Goal: Check status: Check status

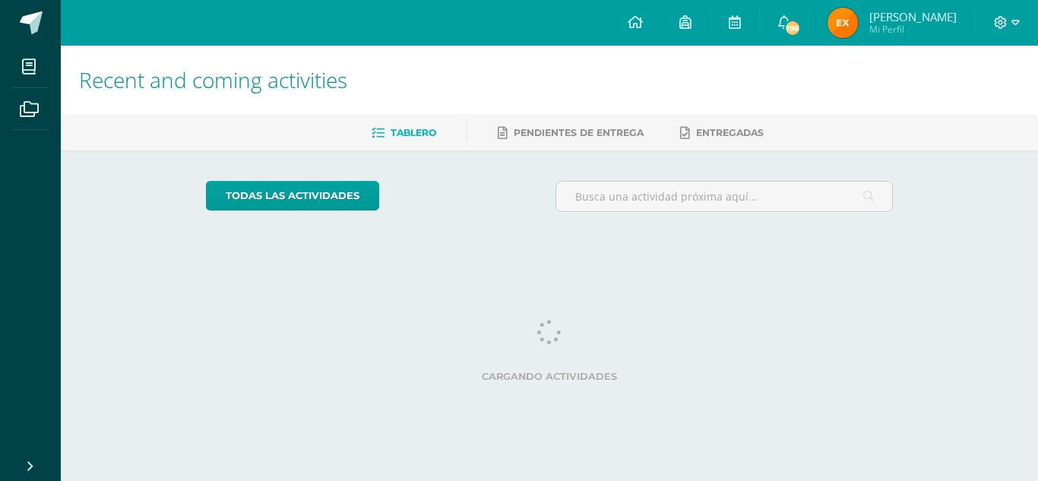
click at [858, 15] on img at bounding box center [843, 23] width 30 height 30
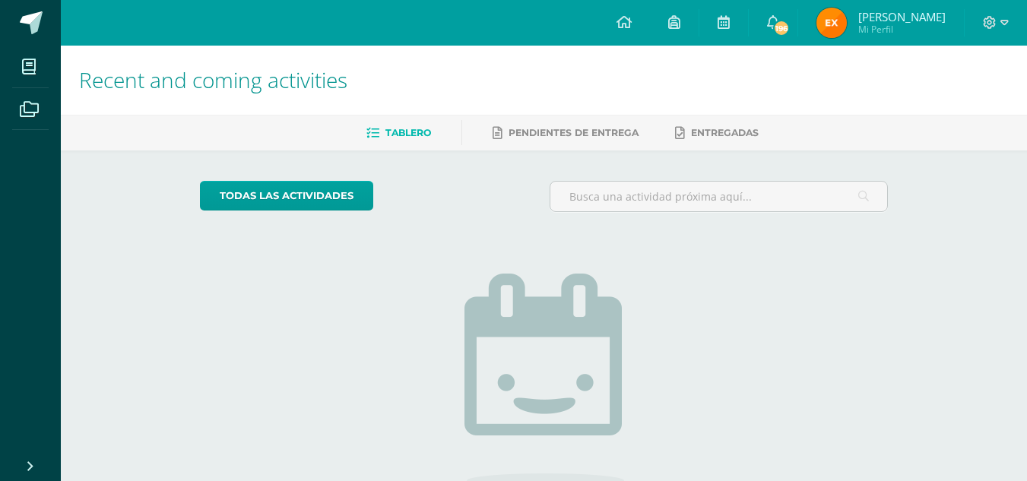
click at [847, 15] on img at bounding box center [831, 23] width 30 height 30
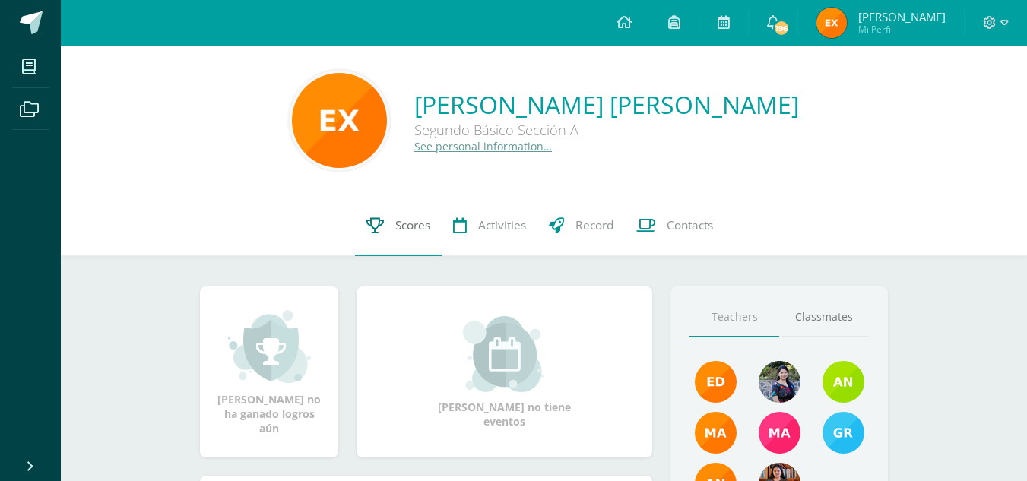
click at [398, 220] on span "Scores" at bounding box center [412, 225] width 35 height 16
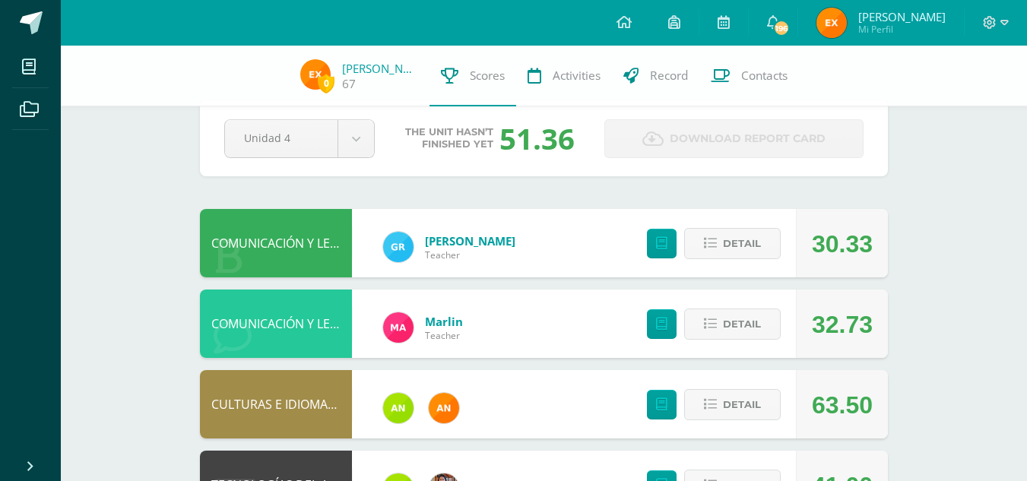
scroll to position [32, 0]
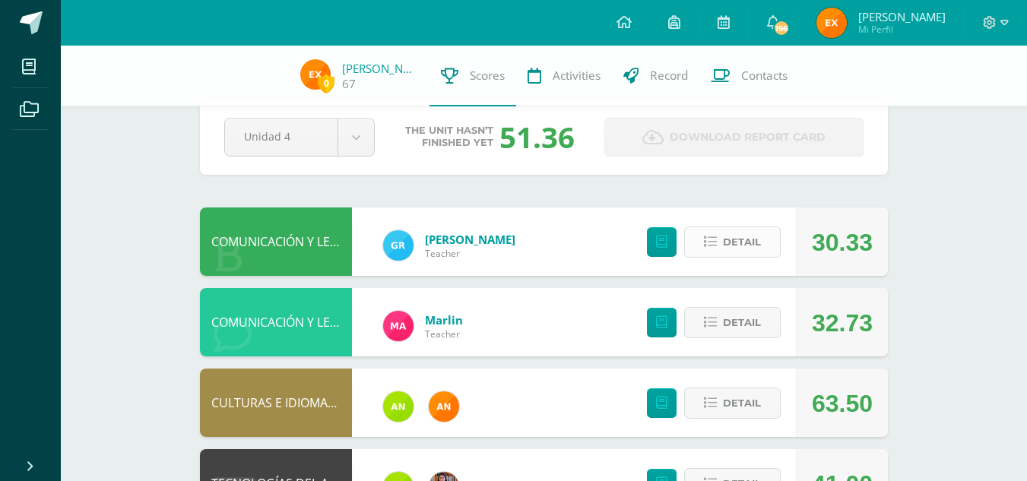
click at [730, 238] on span "Detail" at bounding box center [742, 242] width 38 height 28
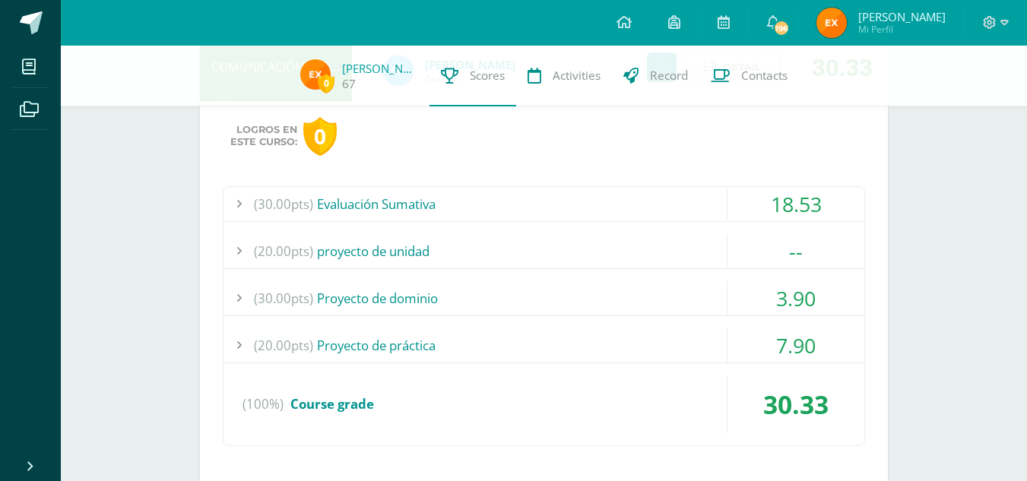
scroll to position [207, 0]
click at [752, 252] on div "--" at bounding box center [795, 250] width 137 height 34
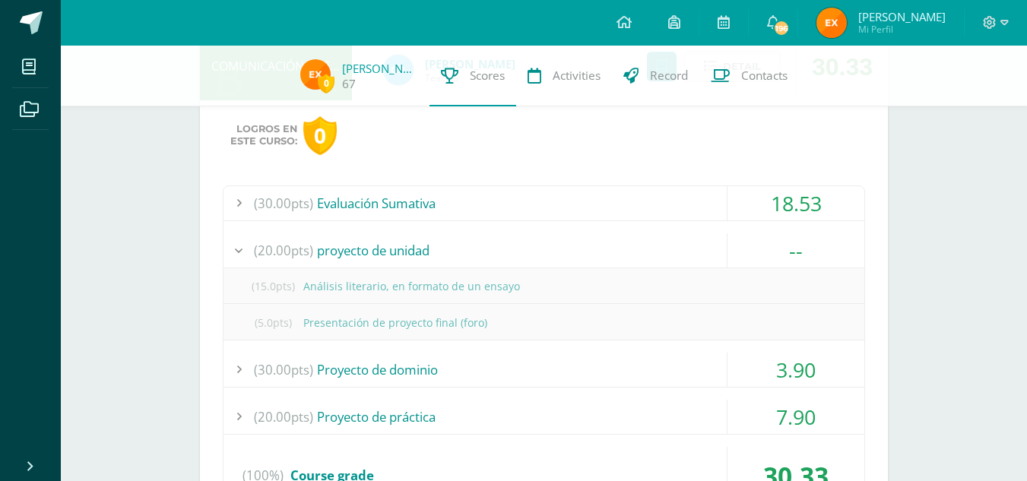
click at [833, 372] on div "3.90" at bounding box center [795, 370] width 137 height 34
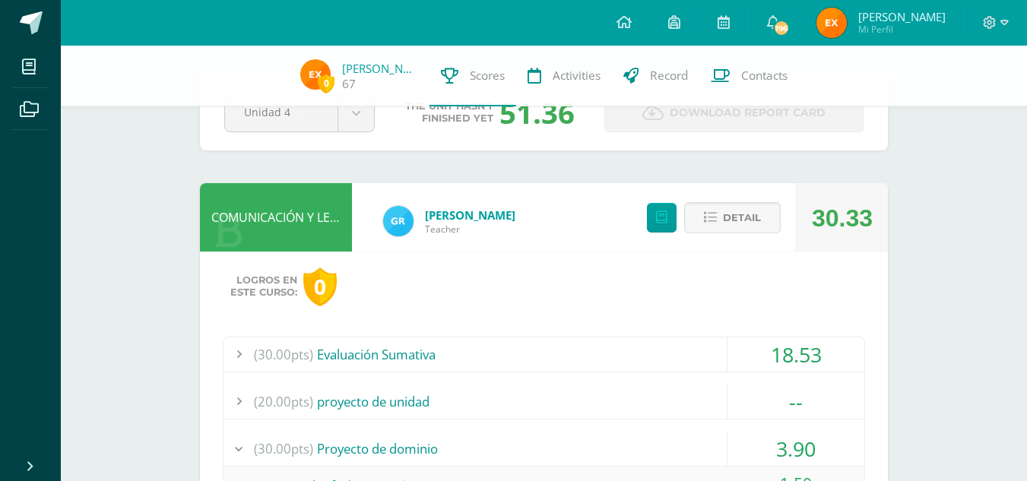
scroll to position [55, 0]
click at [740, 226] on span "Detail" at bounding box center [742, 218] width 38 height 28
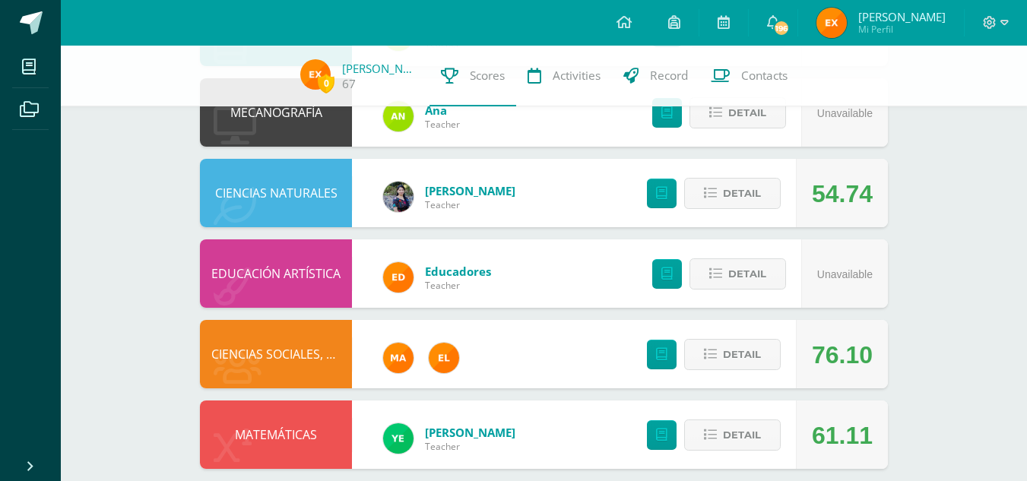
scroll to position [809, 0]
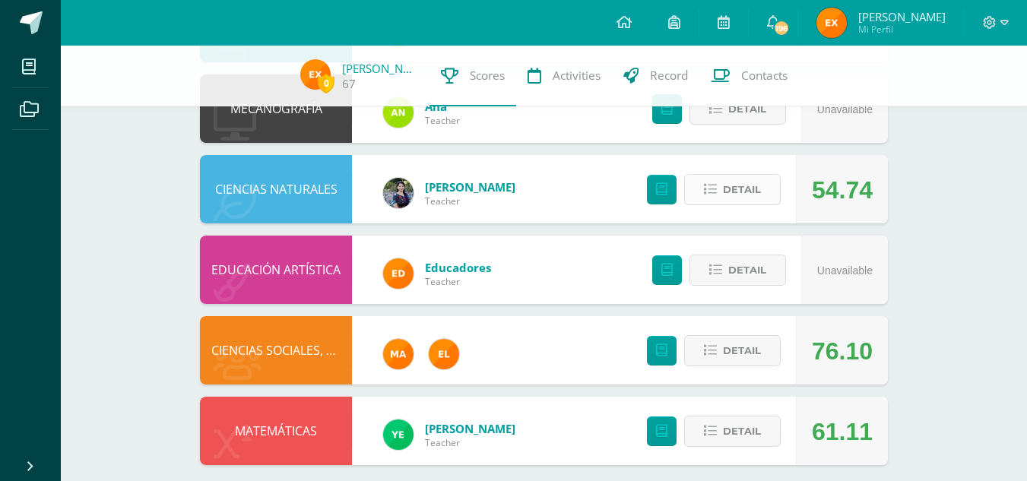
click at [729, 189] on span "Detail" at bounding box center [742, 190] width 38 height 28
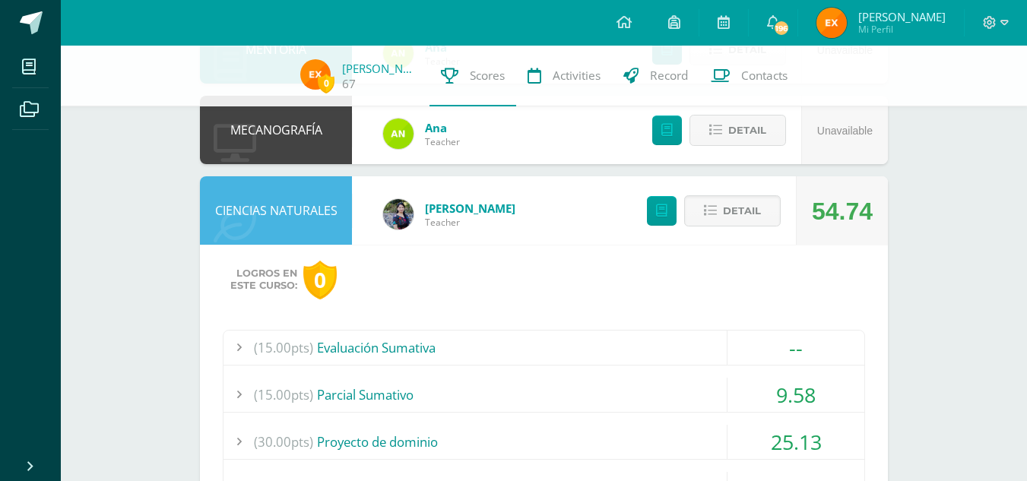
scroll to position [786, 0]
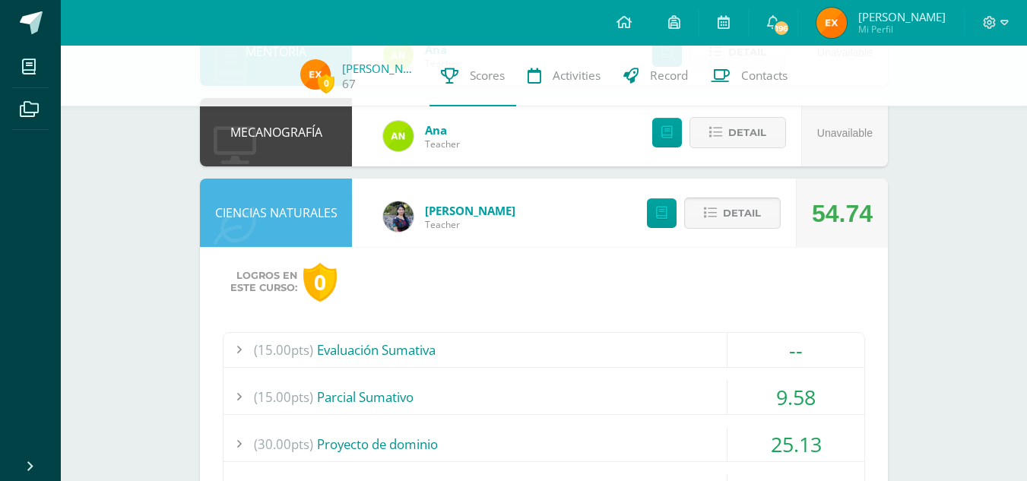
click at [737, 210] on span "Detail" at bounding box center [742, 213] width 38 height 28
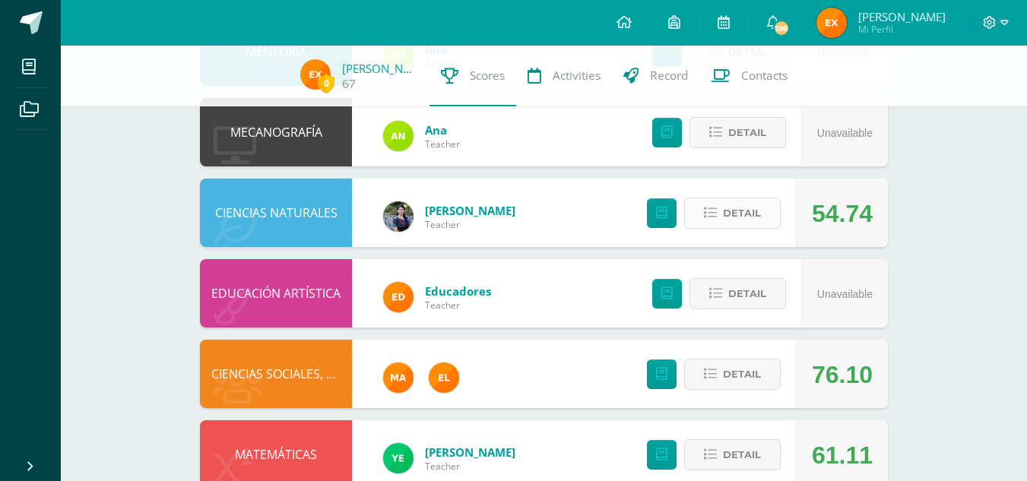
scroll to position [824, 0]
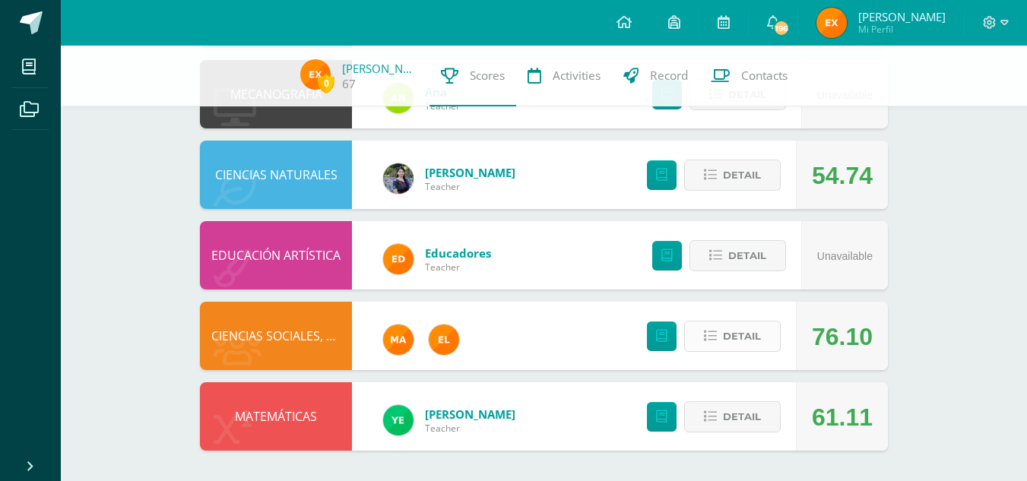
click at [723, 331] on span "Detail" at bounding box center [742, 336] width 38 height 28
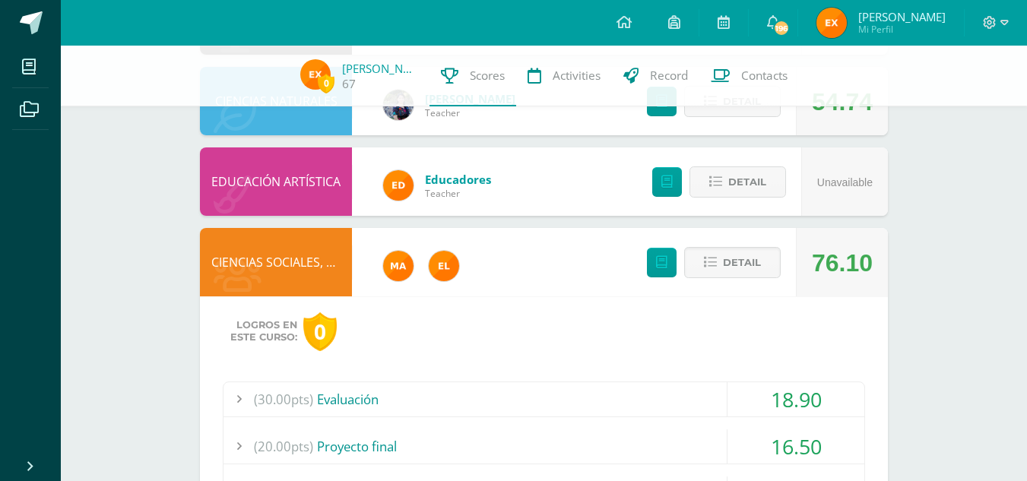
scroll to position [897, 0]
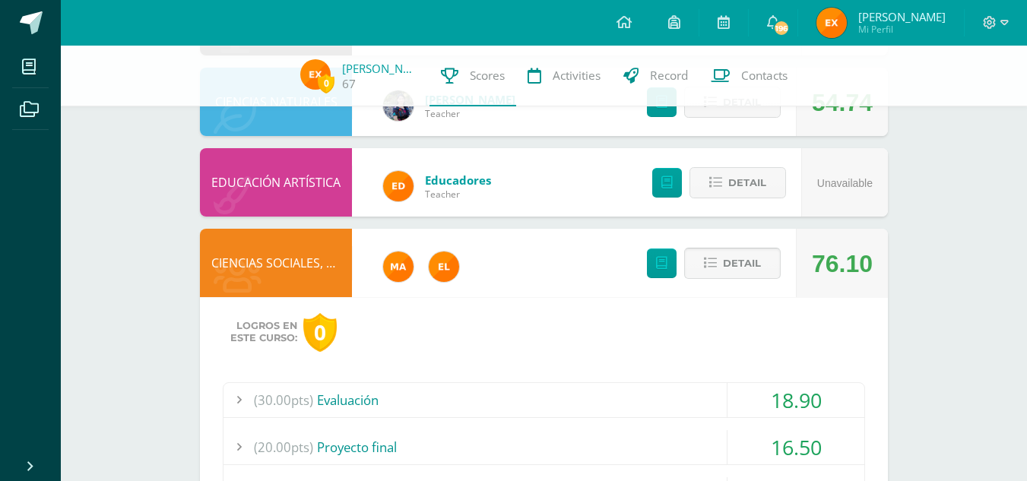
click at [730, 265] on span "Detail" at bounding box center [742, 263] width 38 height 28
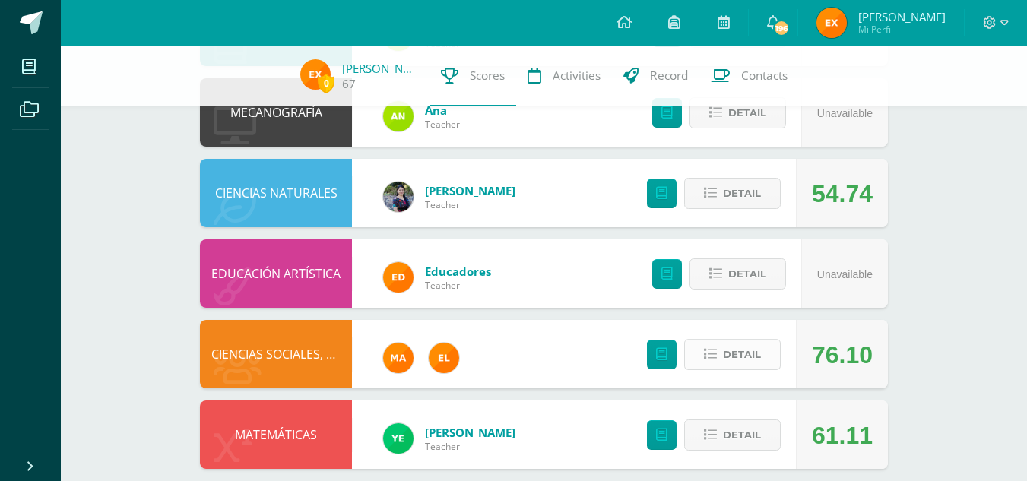
scroll to position [824, 0]
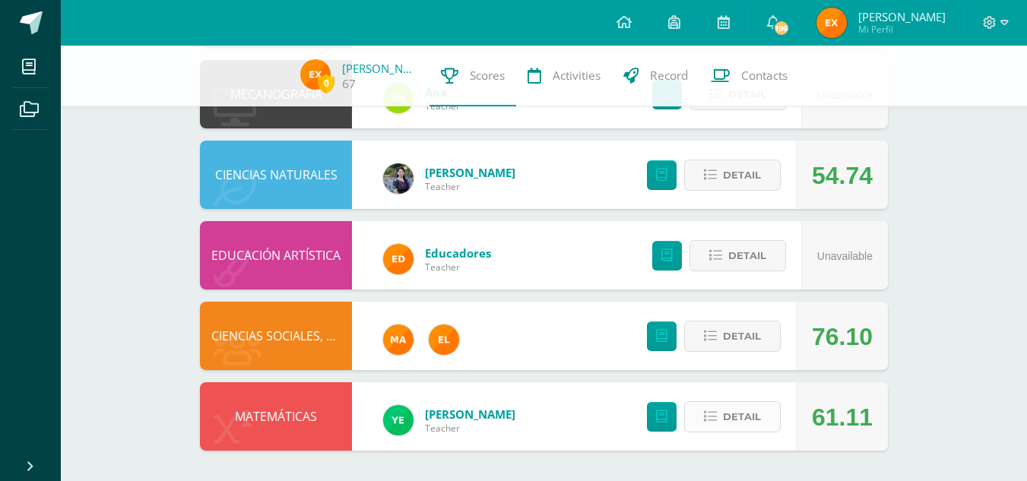
click at [698, 415] on button "Detail" at bounding box center [732, 416] width 97 height 31
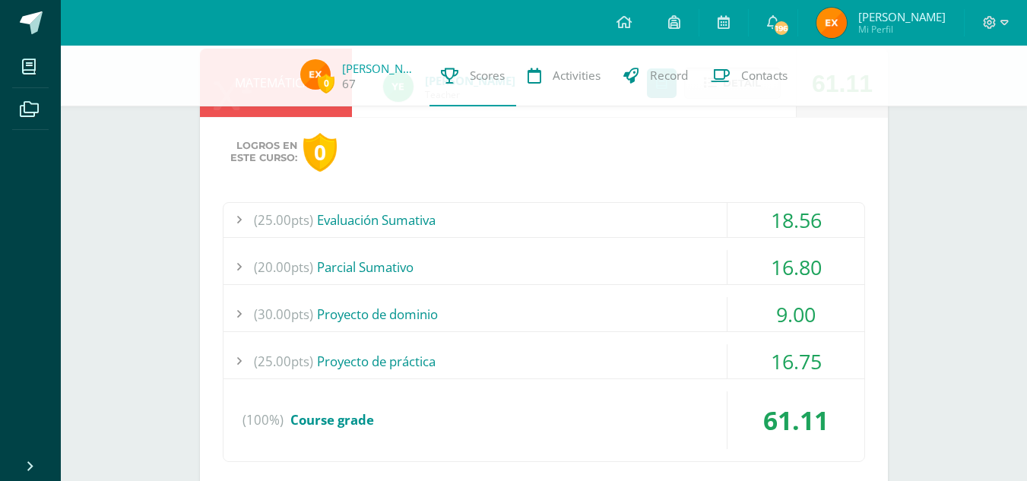
scroll to position [1190, 0]
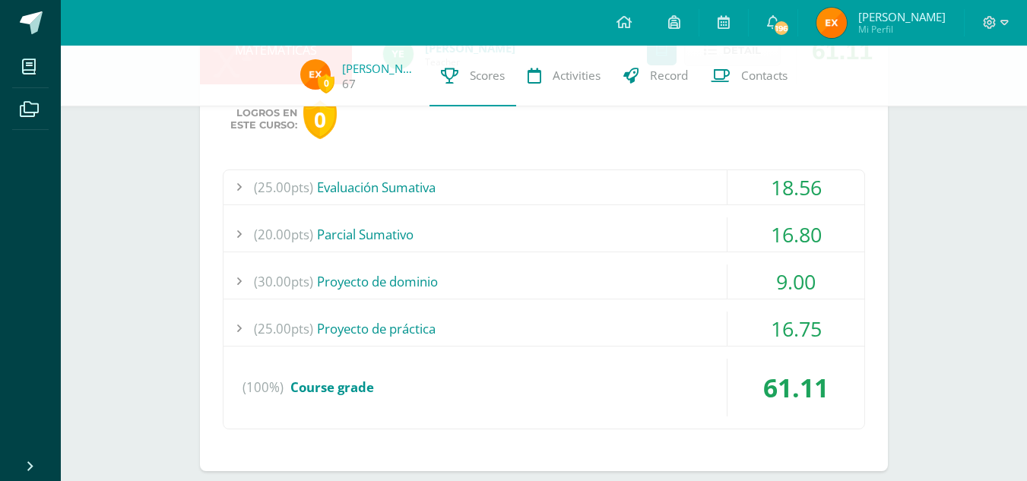
click at [797, 207] on div "(25.00pts) Evaluación Sumativa 18.56 (25.0pts) Evaluación Sumativa 18.56" at bounding box center [544, 299] width 642 height 260
click at [784, 213] on div "(25.00pts) Evaluación Sumativa 18.56 (25.0pts) Evaluación Sumativa 18.56" at bounding box center [544, 299] width 642 height 260
click at [770, 233] on div "16.80" at bounding box center [795, 234] width 137 height 34
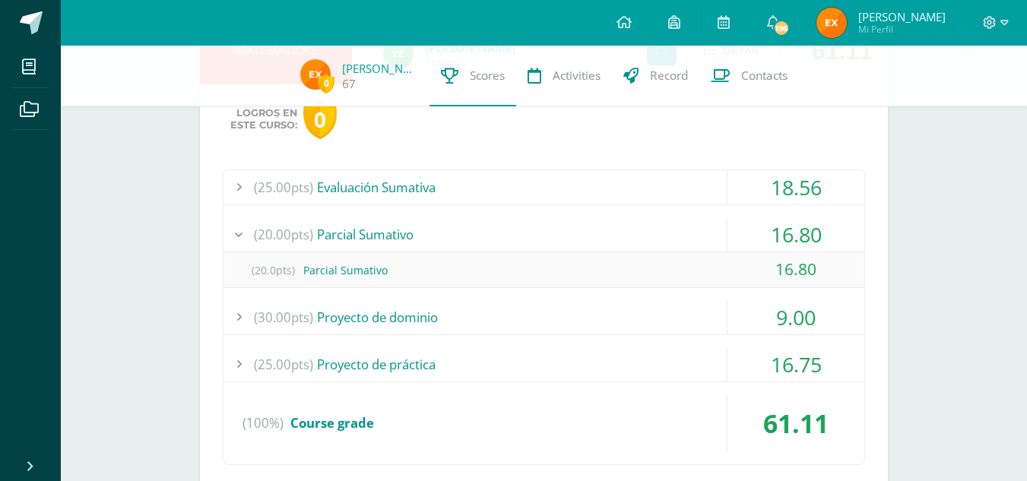
click at [788, 192] on div "18.56" at bounding box center [795, 187] width 137 height 34
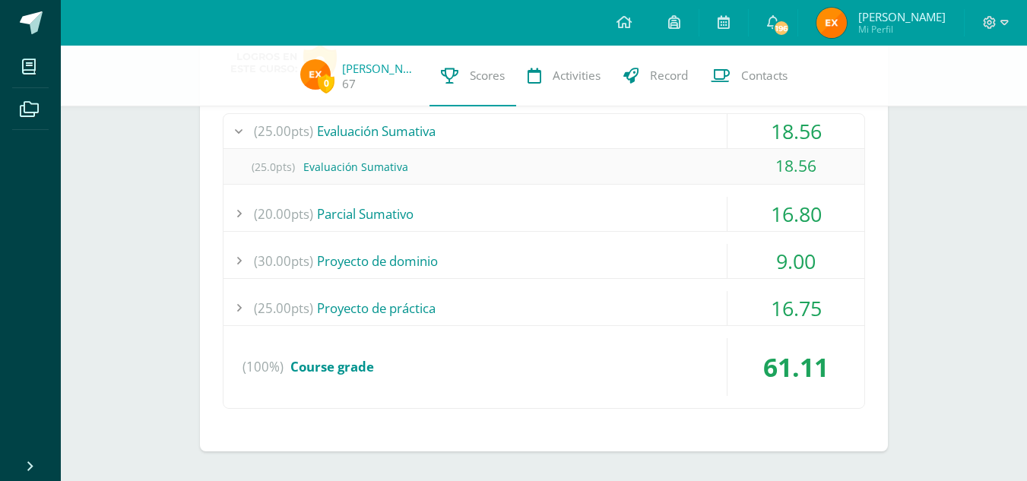
scroll to position [1247, 0]
click at [790, 210] on div "16.80" at bounding box center [795, 213] width 137 height 34
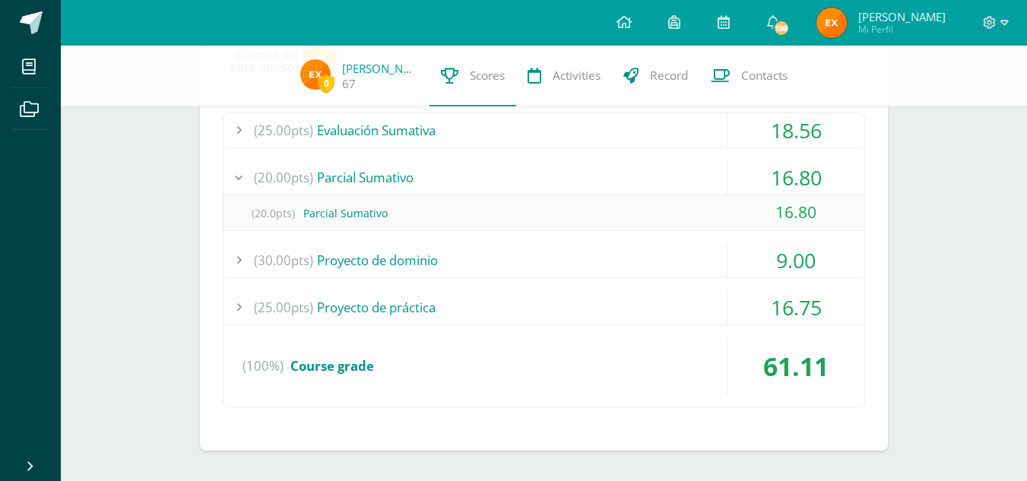
click at [781, 265] on div "9.00" at bounding box center [795, 260] width 137 height 34
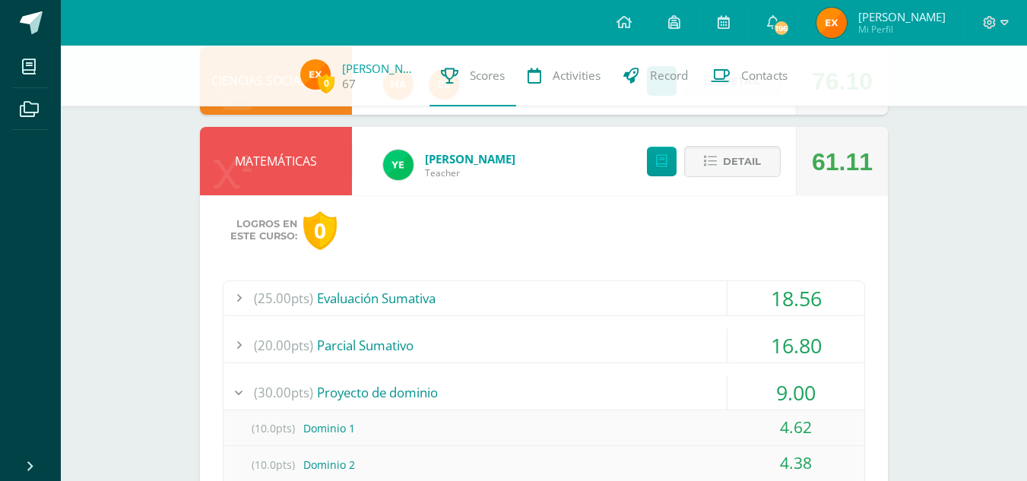
scroll to position [1077, 0]
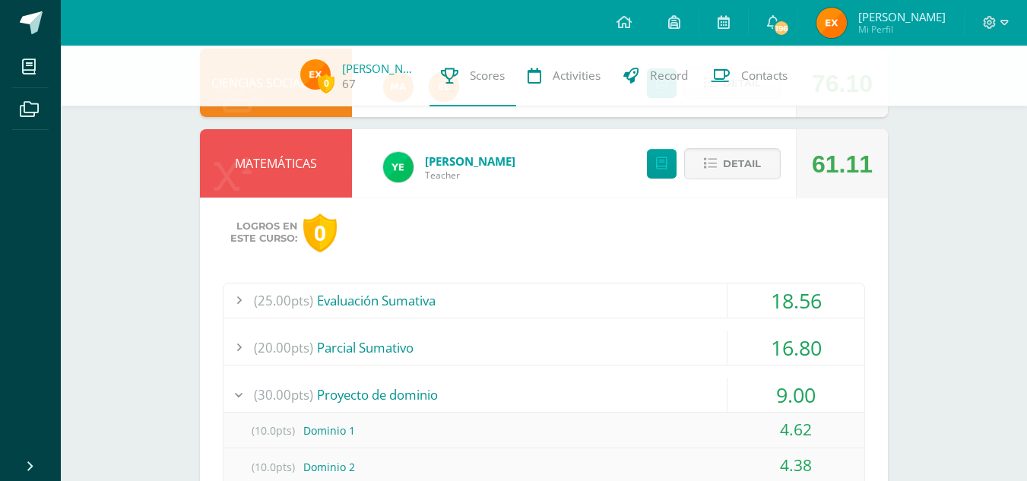
click at [734, 180] on div "Detail" at bounding box center [710, 163] width 172 height 68
click at [745, 158] on span "Detail" at bounding box center [742, 164] width 38 height 28
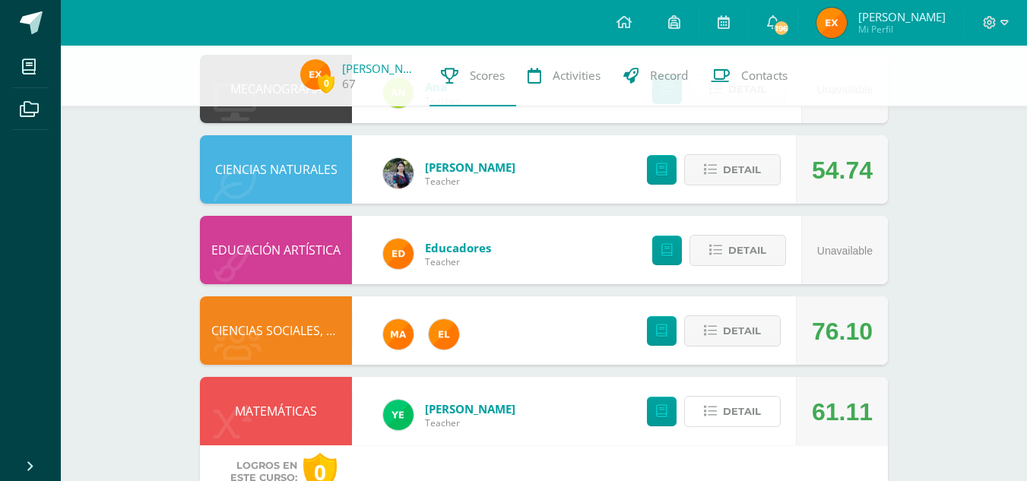
scroll to position [824, 0]
